Goal: Information Seeking & Learning: Learn about a topic

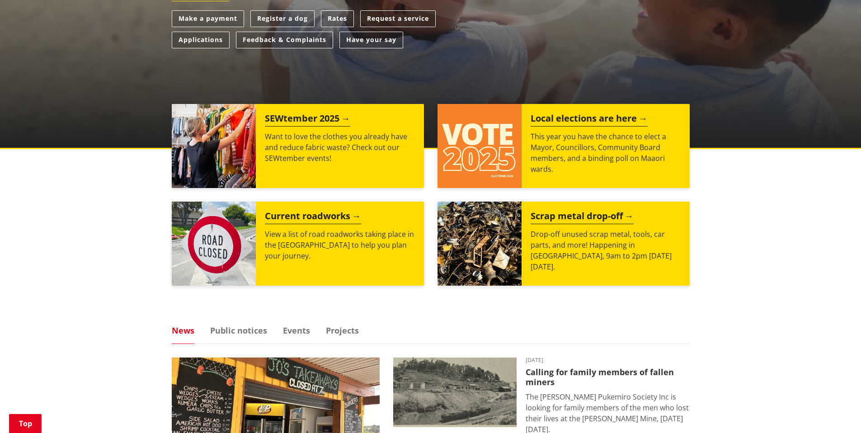
scroll to position [159, 0]
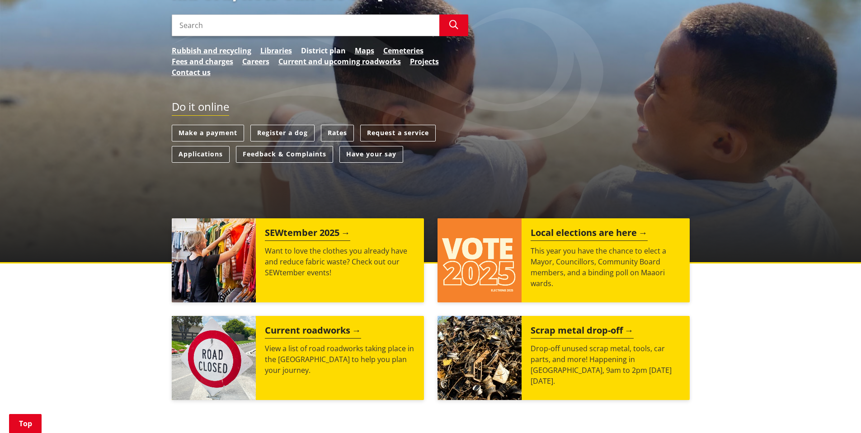
click at [321, 51] on link "District plan" at bounding box center [323, 50] width 45 height 11
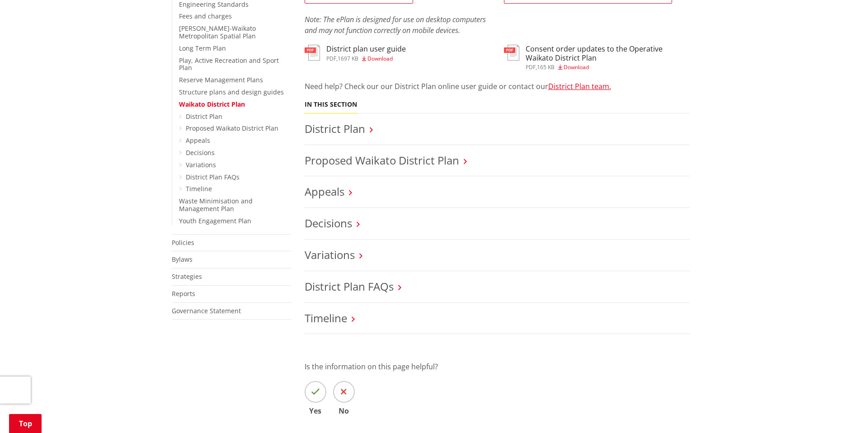
scroll to position [367, 0]
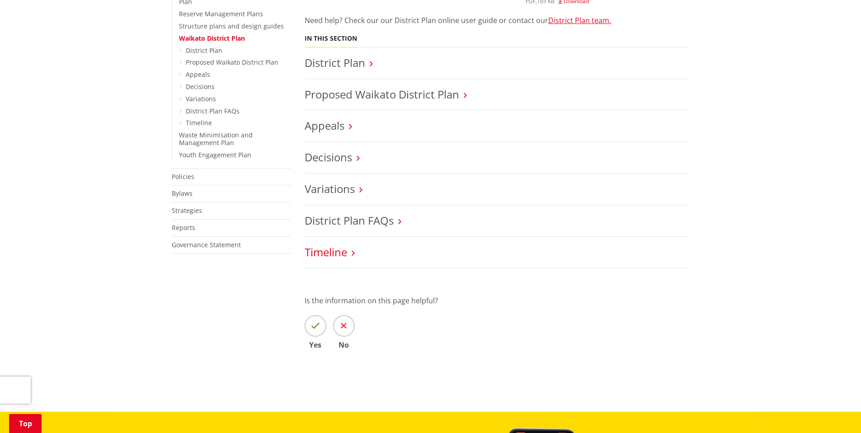
click at [323, 253] on link "Timeline" at bounding box center [326, 251] width 42 height 15
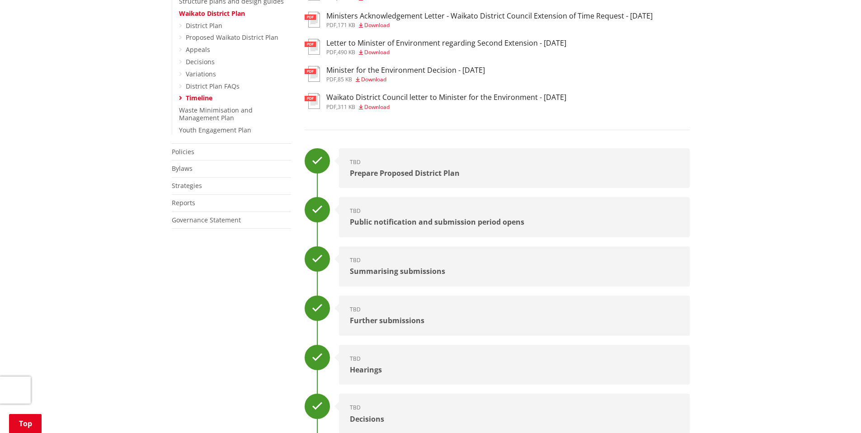
scroll to position [300, 0]
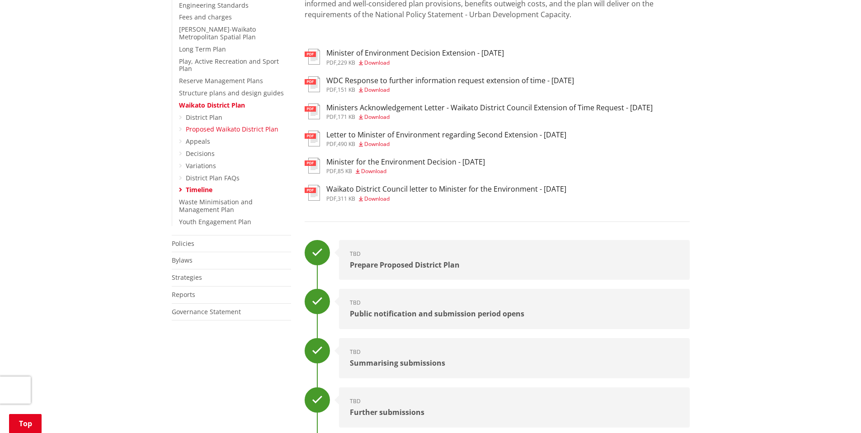
click at [233, 125] on link "Proposed Waikato District Plan" at bounding box center [232, 129] width 93 height 9
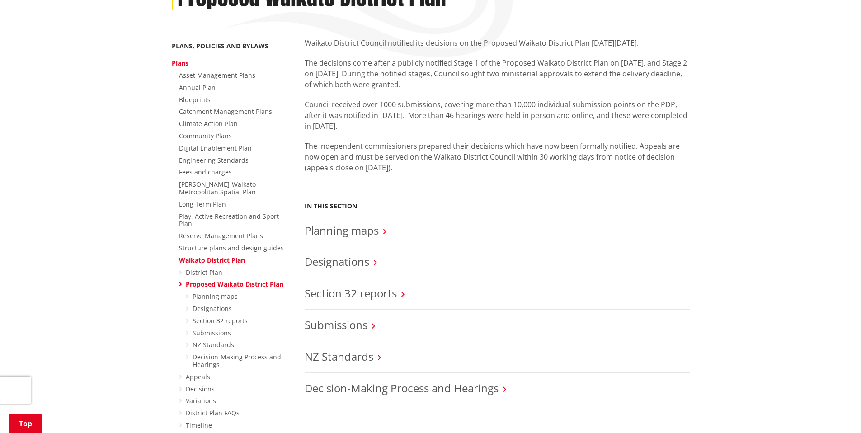
scroll to position [192, 0]
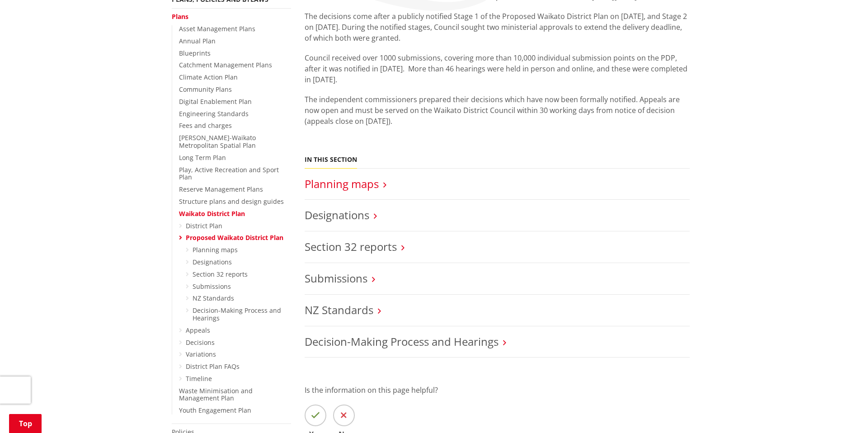
click at [367, 187] on link "Planning maps" at bounding box center [342, 183] width 74 height 15
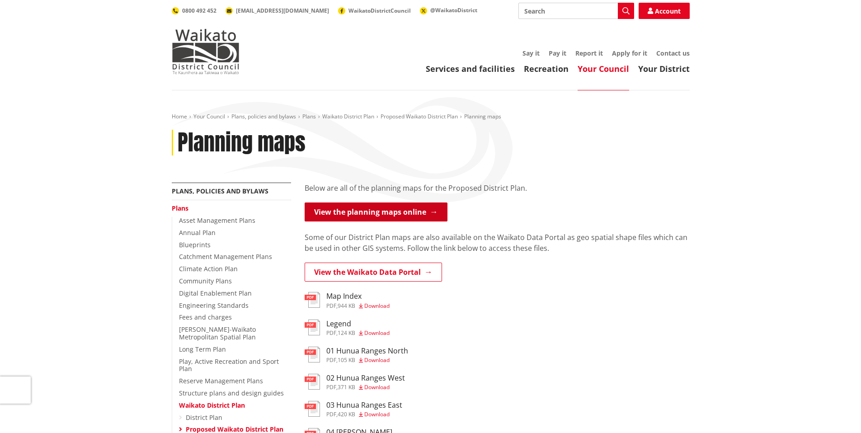
click at [372, 212] on link "View the planning maps online" at bounding box center [376, 211] width 143 height 19
